Goal: Task Accomplishment & Management: Manage account settings

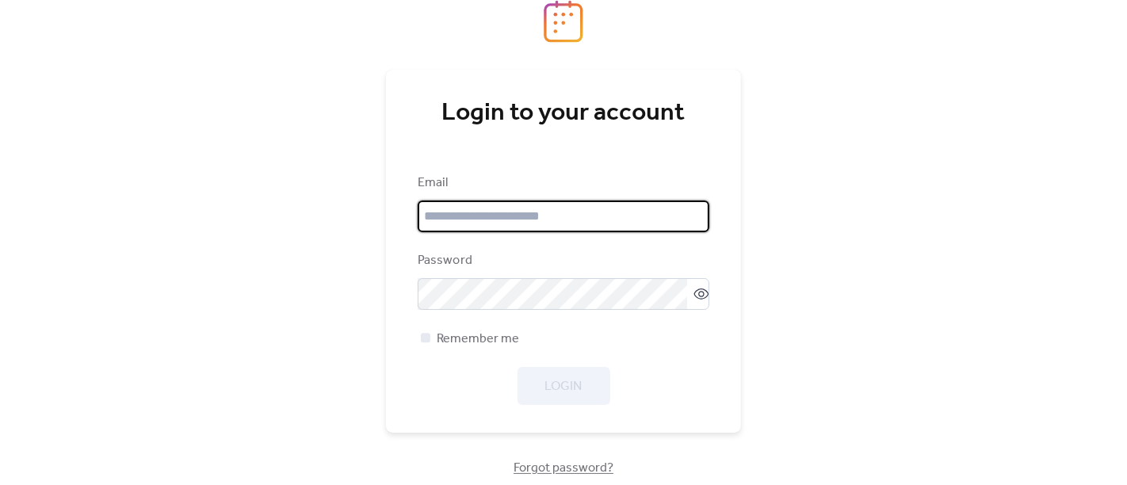
type input "**********"
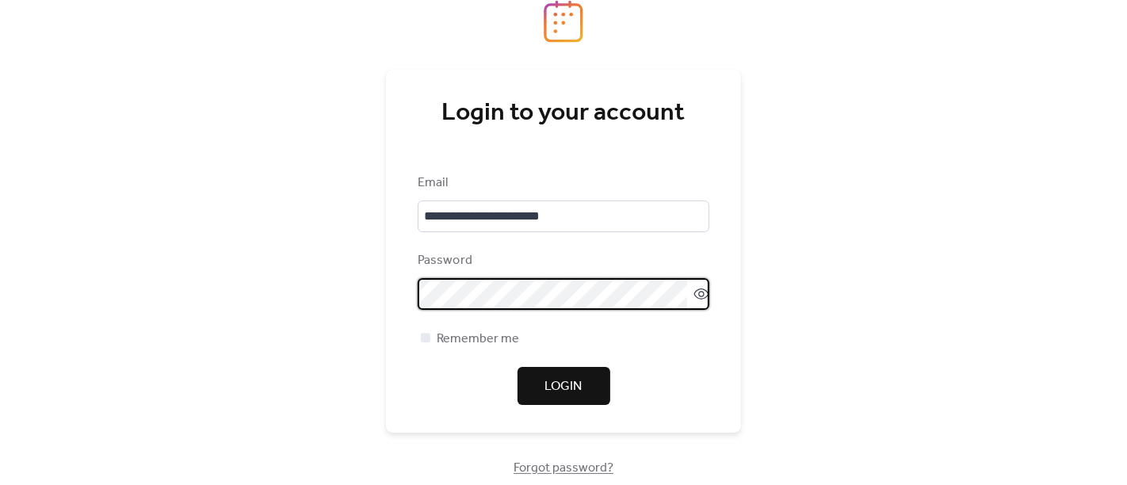
click at [442, 370] on div "Login" at bounding box center [564, 386] width 292 height 38
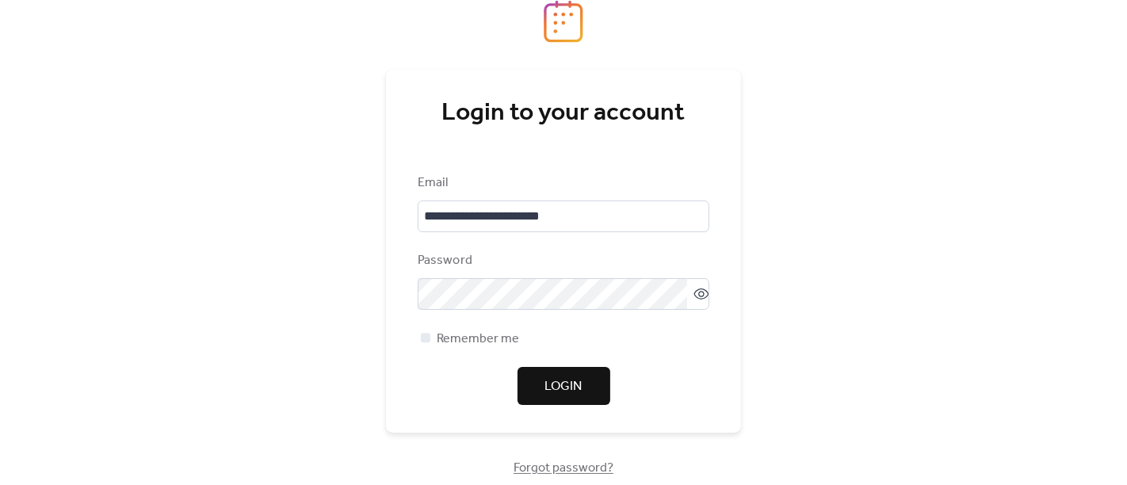
click at [544, 389] on button "Login" at bounding box center [564, 386] width 93 height 38
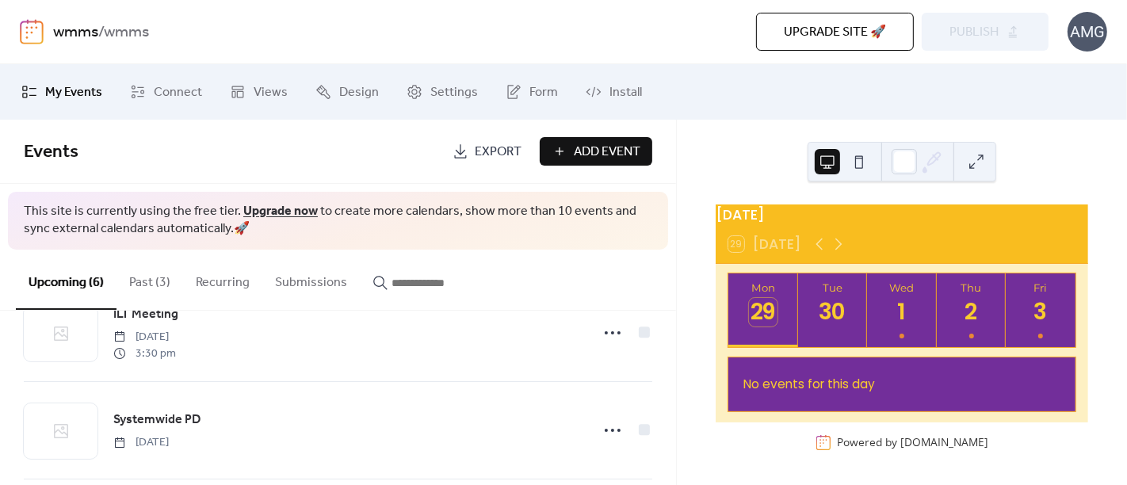
scroll to position [57, 0]
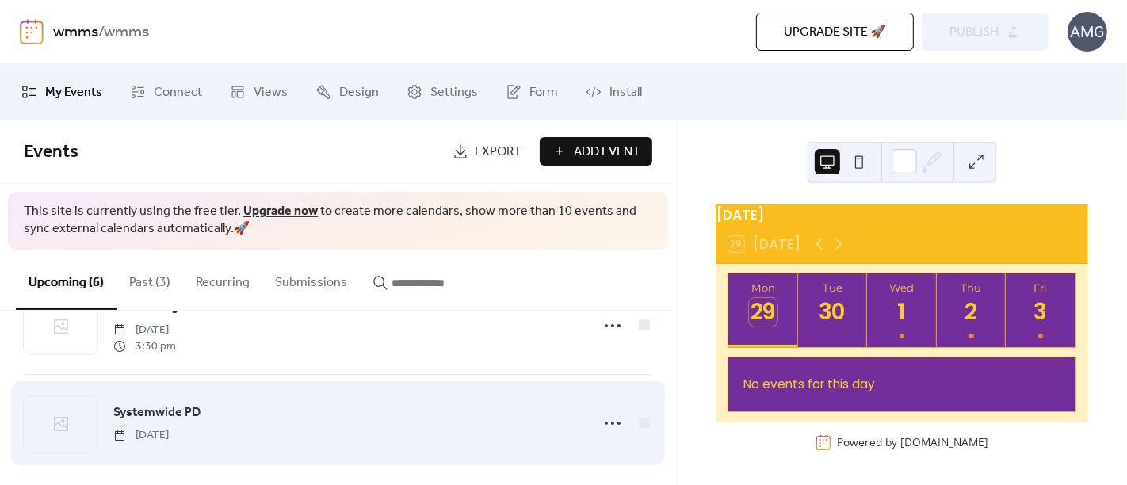
click at [423, 413] on div "Systemwide PD [DATE]" at bounding box center [347, 423] width 468 height 40
click at [585, 422] on div "Systemwide PD [DATE]" at bounding box center [338, 423] width 629 height 97
click at [597, 423] on div at bounding box center [613, 423] width 32 height 32
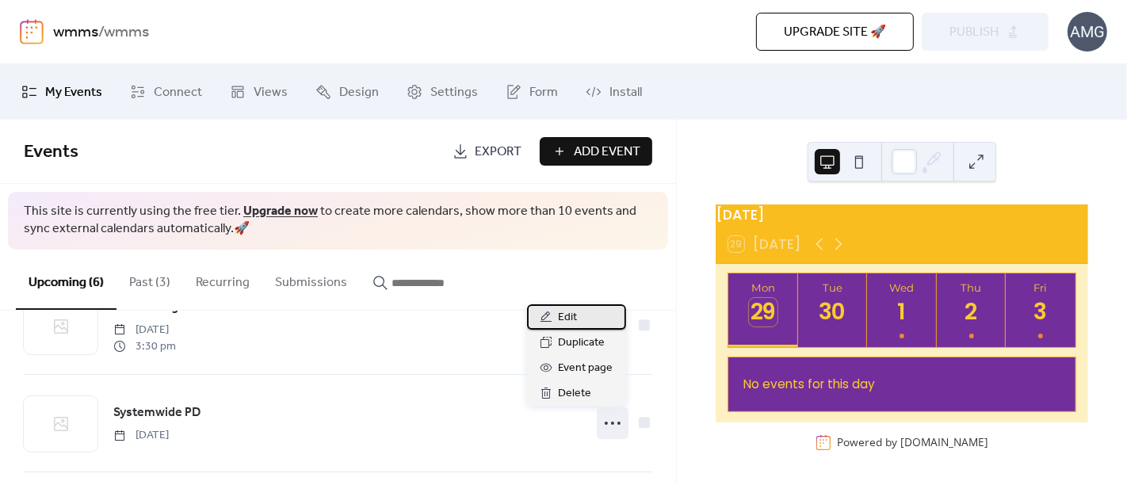
click at [555, 317] on div "Edit" at bounding box center [576, 316] width 99 height 25
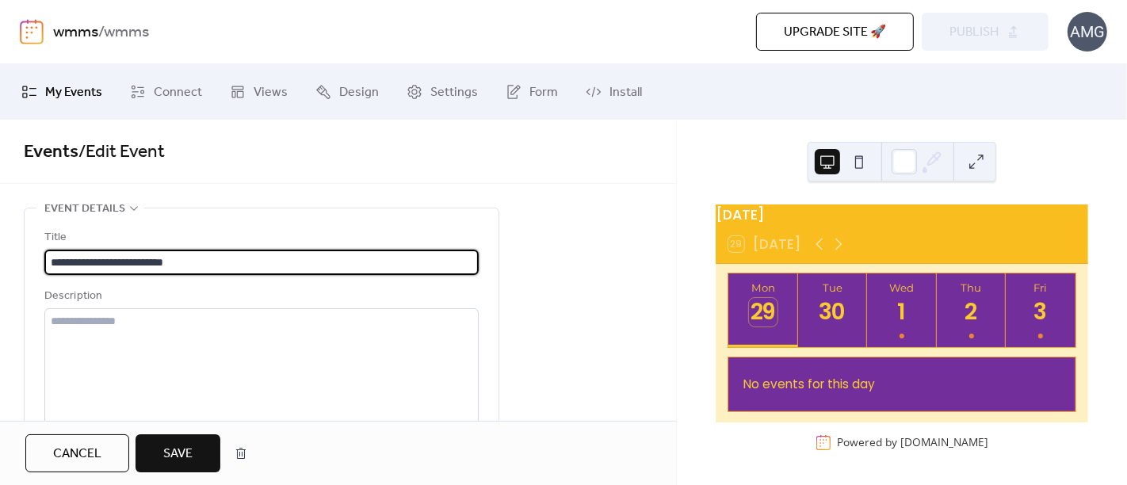
type input "**********"
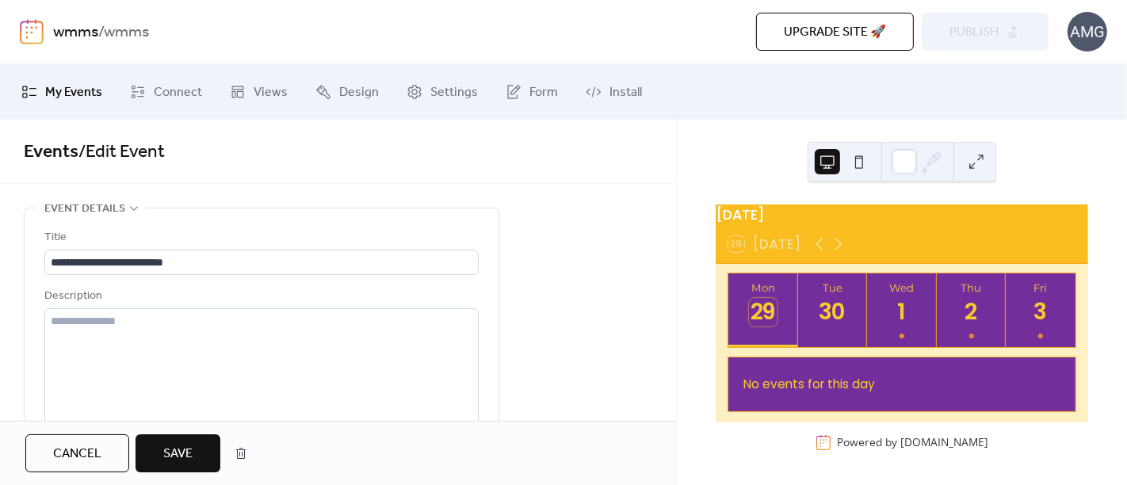
click at [190, 445] on span "Save" at bounding box center [177, 454] width 29 height 19
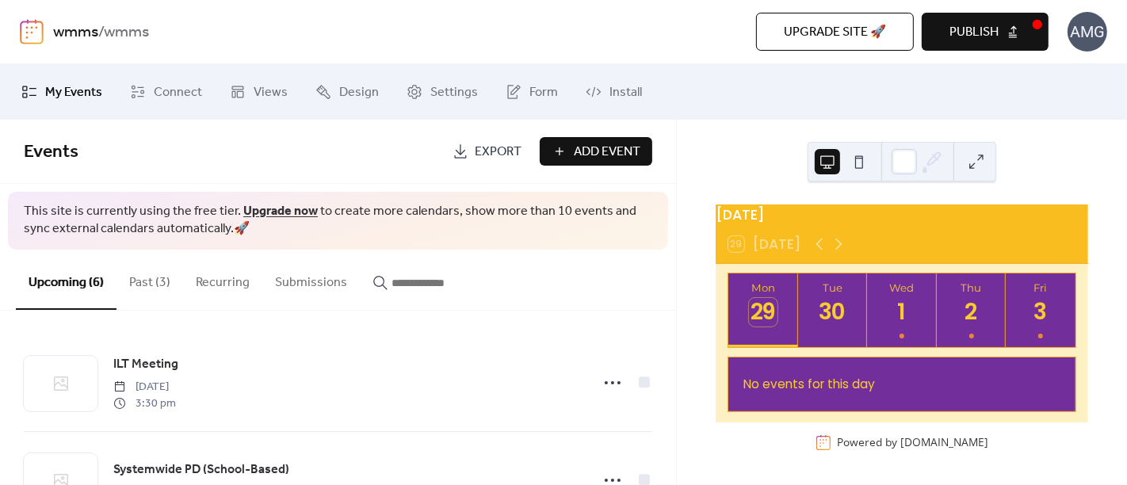
click at [969, 40] on span "Publish" at bounding box center [974, 32] width 49 height 19
